Goal: Task Accomplishment & Management: Manage account settings

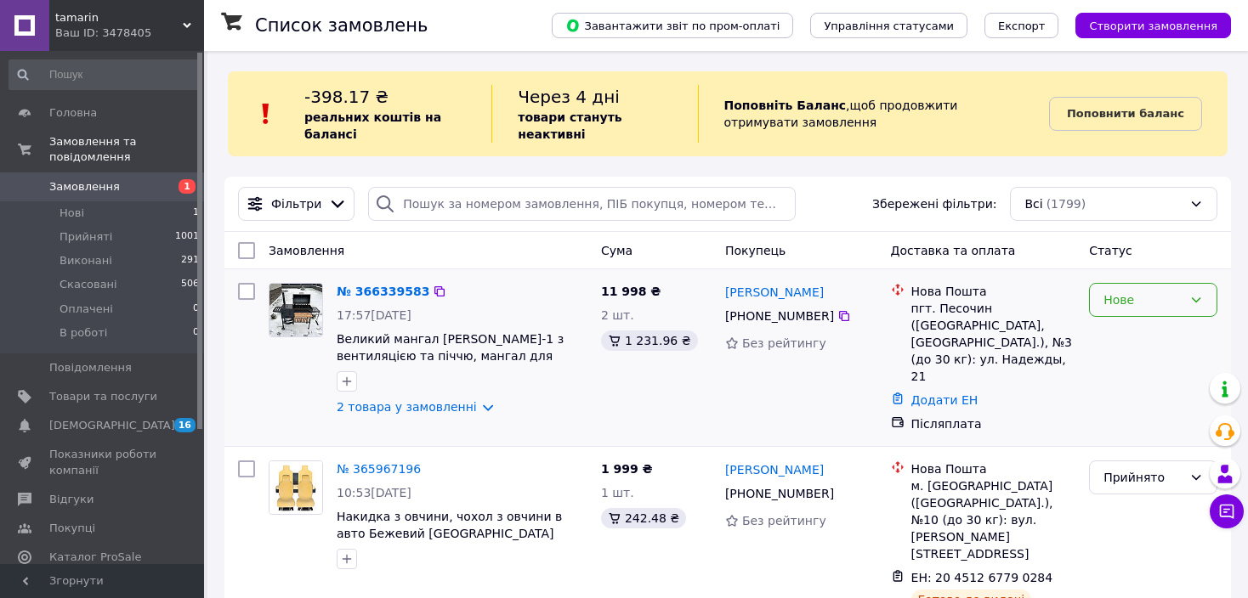
click at [1180, 304] on div "Нове" at bounding box center [1142, 300] width 79 height 19
click at [1138, 452] on li "В роботі" at bounding box center [1153, 460] width 127 height 31
click at [1131, 117] on b "Поповнити баланс" at bounding box center [1125, 113] width 117 height 13
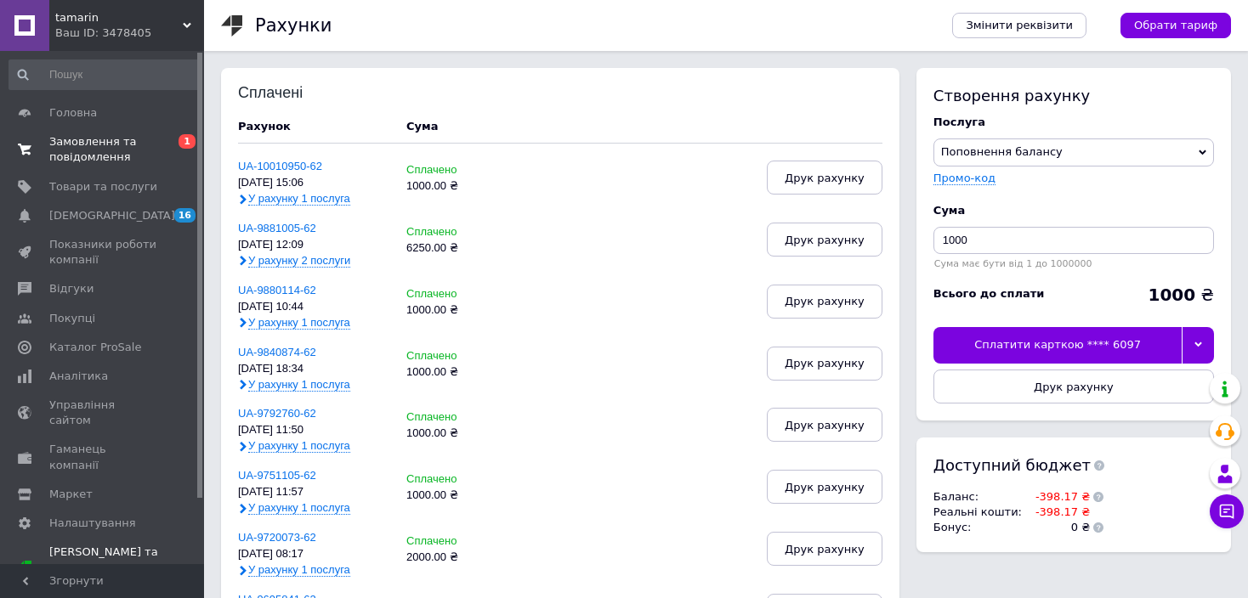
click at [105, 140] on span "Замовлення та повідомлення" at bounding box center [103, 149] width 108 height 31
click at [1206, 340] on div at bounding box center [1198, 345] width 32 height 36
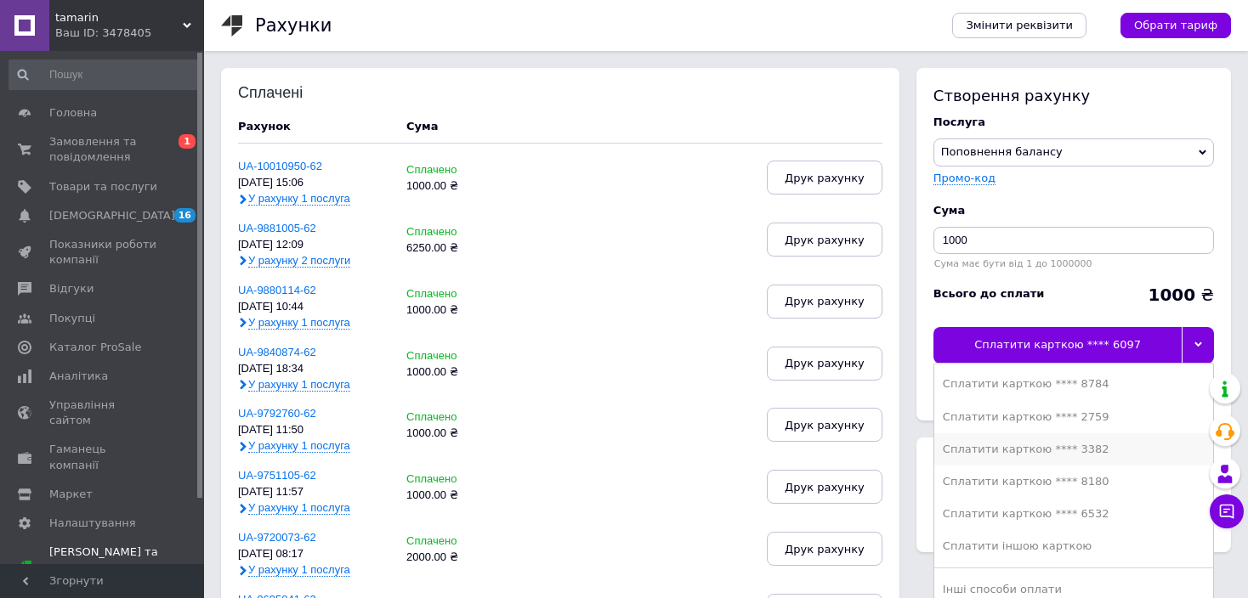
click at [1104, 443] on div "Сплатити карткою **** 3382" at bounding box center [1074, 449] width 262 height 15
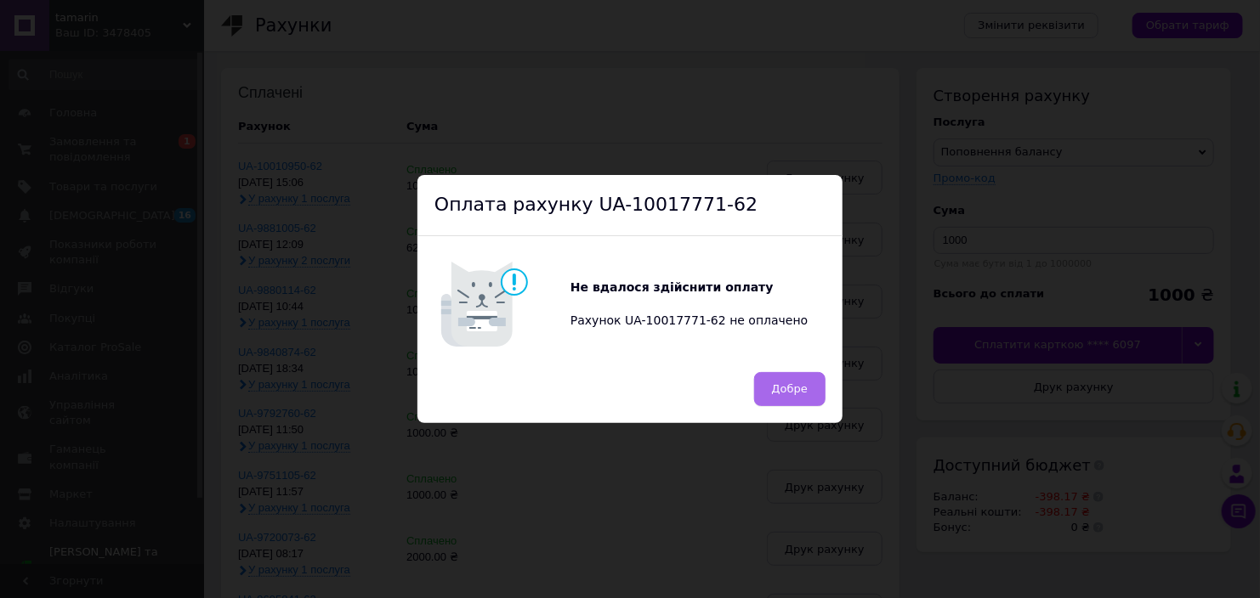
click at [778, 394] on span "Добре" at bounding box center [790, 389] width 36 height 13
